Goal: Task Accomplishment & Management: Manage account settings

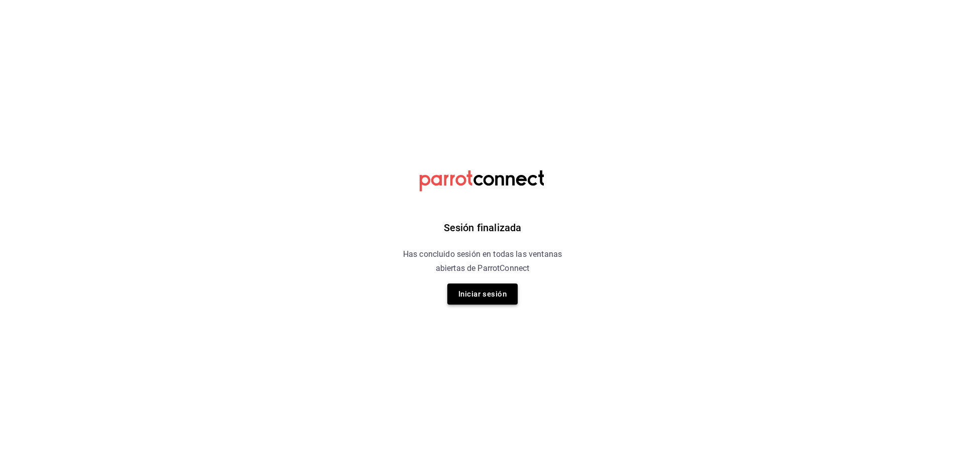
click at [483, 292] on button "Iniciar sesión" at bounding box center [482, 293] width 70 height 21
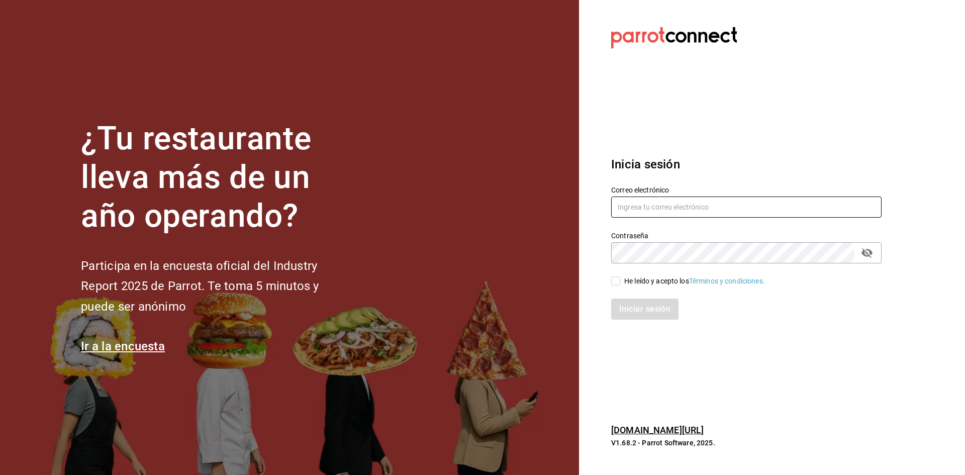
click at [674, 211] on input "text" at bounding box center [746, 206] width 270 height 21
type input "jofell@outlook.com"
click at [618, 279] on input "He leído y acepto los Términos y condiciones." at bounding box center [615, 280] width 9 height 9
checkbox input "true"
click at [640, 307] on button "Iniciar sesión" at bounding box center [645, 308] width 68 height 21
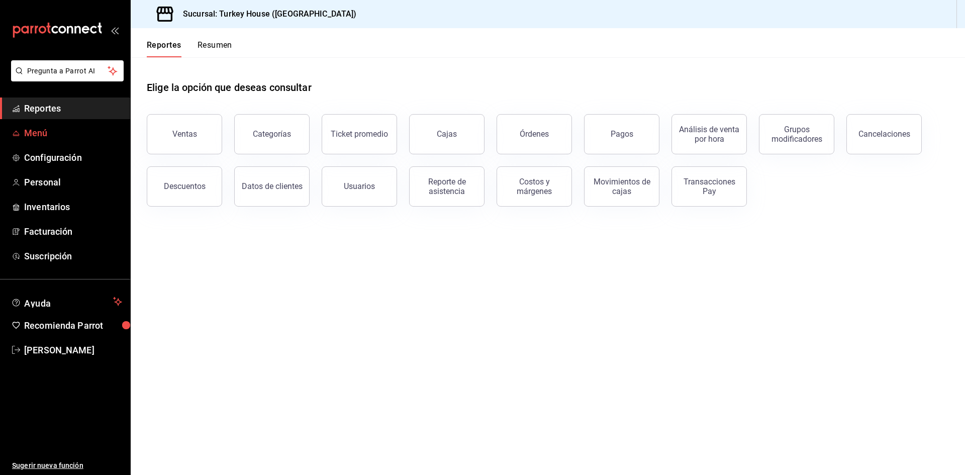
click at [44, 138] on span "Menú" at bounding box center [73, 133] width 98 height 14
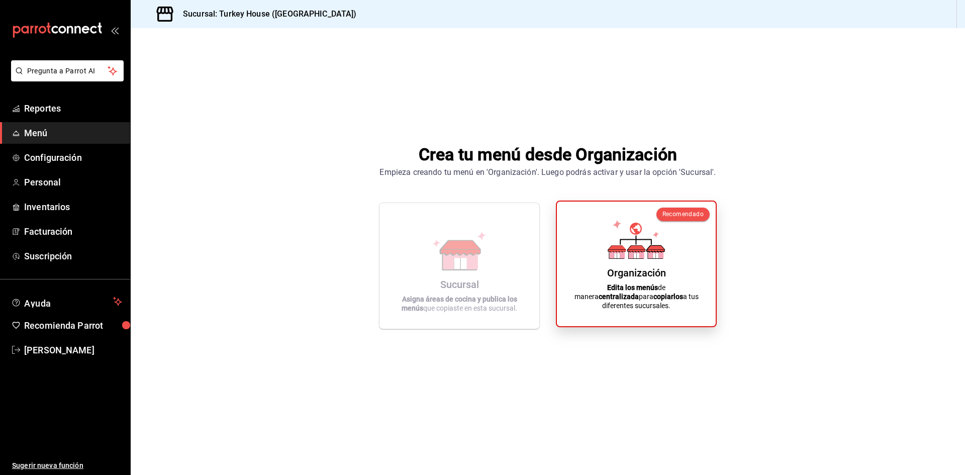
click at [641, 258] on icon at bounding box center [637, 254] width 16 height 10
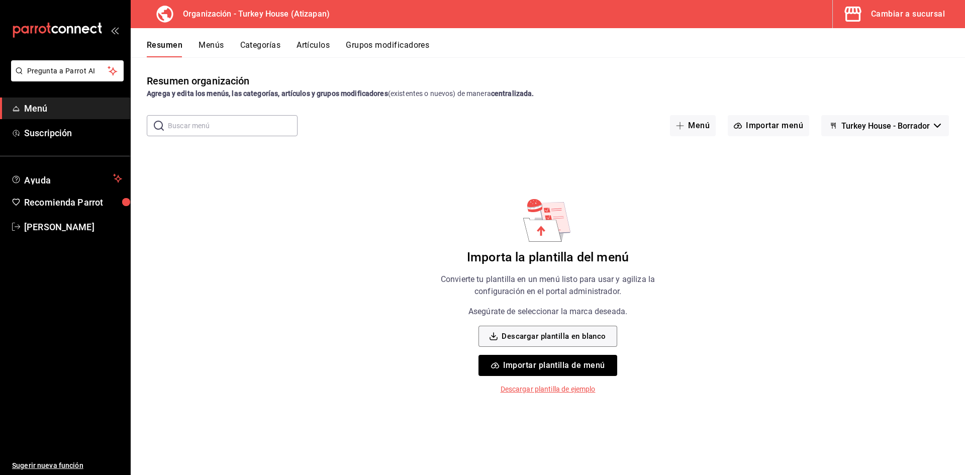
click at [205, 45] on button "Menús" at bounding box center [210, 48] width 25 height 17
